Goal: Task Accomplishment & Management: Use online tool/utility

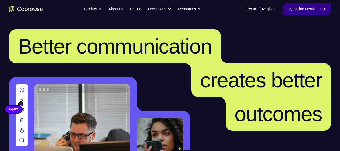
click at [299, 8] on link "Try Online Demo" at bounding box center [307, 8] width 49 height 11
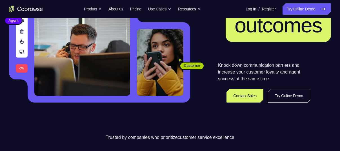
scroll to position [91, 0]
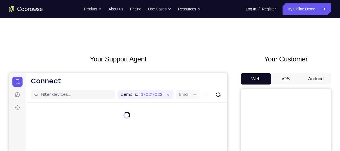
click at [318, 75] on button "Android" at bounding box center [316, 78] width 30 height 11
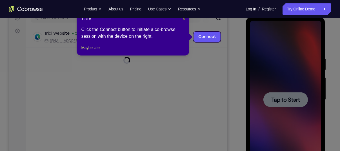
click at [184, 19] on span "×" at bounding box center [184, 19] width 2 height 5
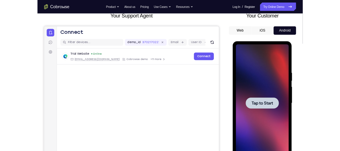
scroll to position [23, 0]
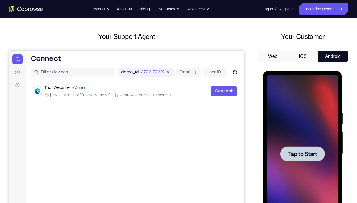
click at [340, 2] on nav "Go back Powerful, Flexible and Trustworthy. Avoid all extra friction for both A…" at bounding box center [178, 9] width 357 height 18
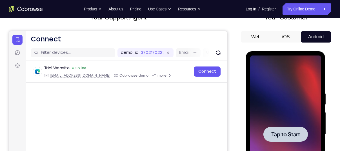
scroll to position [43, 0]
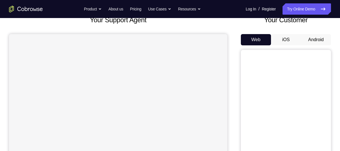
scroll to position [43, 0]
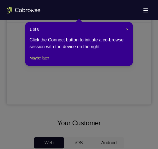
scroll to position [151, 0]
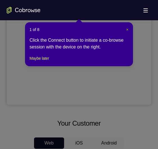
click at [127, 31] on span "×" at bounding box center [128, 29] width 2 height 5
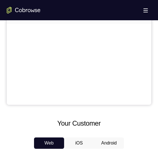
click at [78, 41] on main "demo_id 1463829060 1463829060 Email User ID Device ID Device name 6-digit code …" at bounding box center [79, 26] width 145 height 189
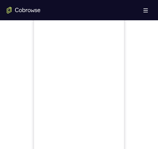
scroll to position [323, 0]
click at [136, 66] on div at bounding box center [79, 67] width 145 height 173
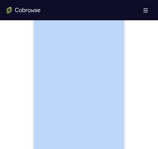
click at [151, 78] on div at bounding box center [79, 104] width 145 height 173
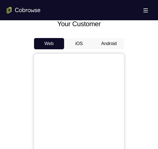
scroll to position [249, 0]
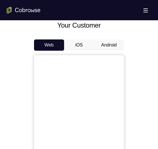
click at [108, 44] on button "Android" at bounding box center [109, 44] width 30 height 11
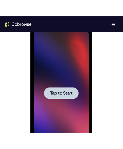
scroll to position [0, 0]
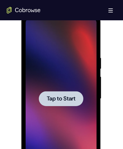
click at [77, 82] on div at bounding box center [61, 99] width 71 height 158
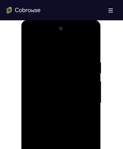
scroll to position [328, 0]
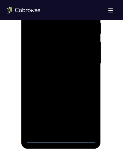
click at [59, 138] on div at bounding box center [61, 64] width 71 height 158
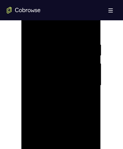
scroll to position [306, 0]
click at [89, 140] on div at bounding box center [61, 86] width 71 height 158
click at [39, 21] on div at bounding box center [61, 86] width 71 height 158
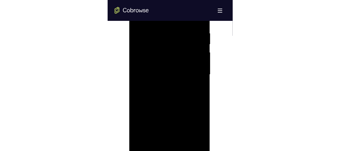
scroll to position [318, 0]
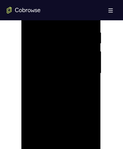
click at [84, 70] on div at bounding box center [61, 73] width 71 height 158
click at [52, 84] on div at bounding box center [61, 73] width 71 height 158
click at [47, 65] on div at bounding box center [61, 73] width 71 height 158
click at [42, 48] on div at bounding box center [61, 73] width 71 height 158
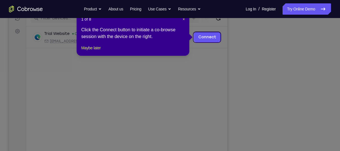
scroll to position [76, 0]
click at [184, 20] on span "×" at bounding box center [184, 19] width 2 height 5
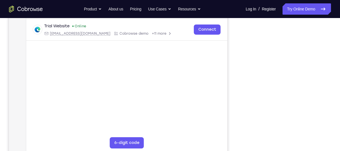
scroll to position [105, 0]
